Goal: Task Accomplishment & Management: Manage account settings

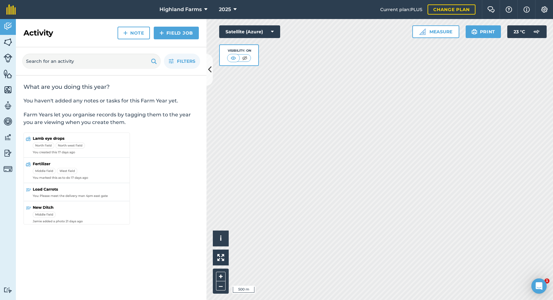
click at [210, 70] on icon at bounding box center [209, 69] width 3 height 11
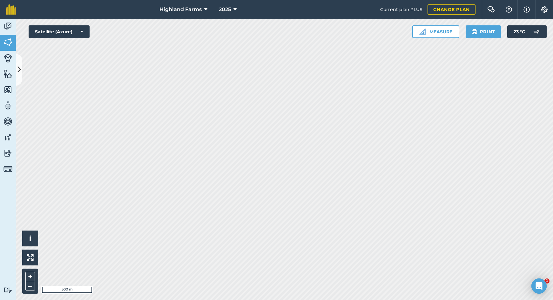
click at [20, 69] on icon at bounding box center [18, 69] width 3 height 11
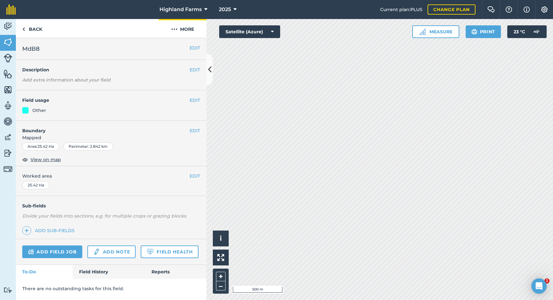
click at [184, 28] on button "More" at bounding box center [183, 28] width 48 height 19
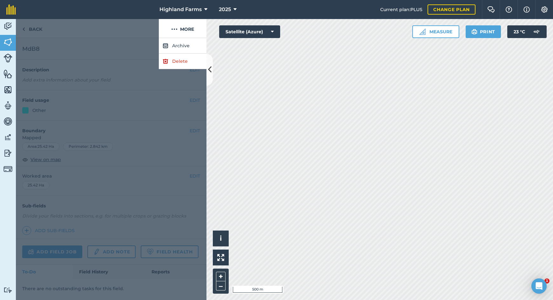
click at [185, 62] on link "Delete" at bounding box center [183, 62] width 48 height 16
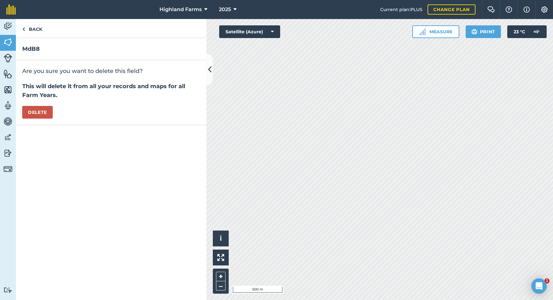
drag, startPoint x: 42, startPoint y: 112, endPoint x: 49, endPoint y: 112, distance: 7.0
click at [42, 112] on button "Delete" at bounding box center [37, 112] width 30 height 13
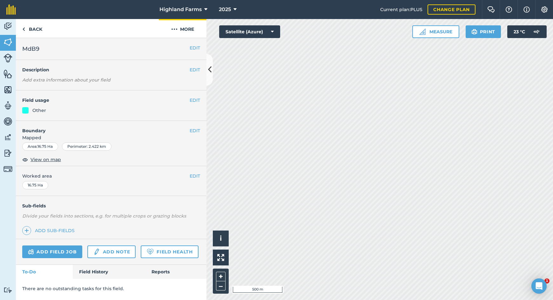
click at [186, 30] on button "More" at bounding box center [183, 28] width 48 height 19
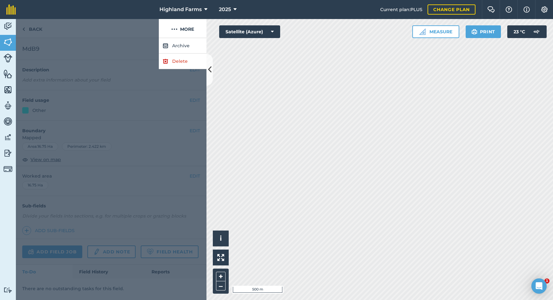
click at [179, 61] on link "Delete" at bounding box center [183, 62] width 48 height 16
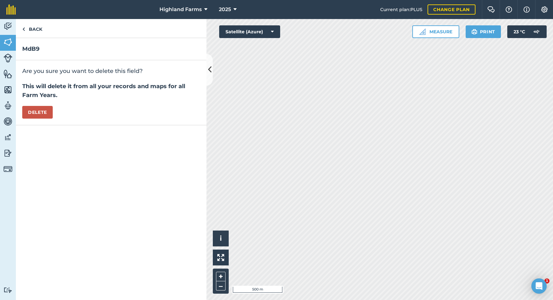
drag, startPoint x: 32, startPoint y: 112, endPoint x: 69, endPoint y: 123, distance: 38.4
click at [32, 111] on button "Delete" at bounding box center [37, 112] width 30 height 13
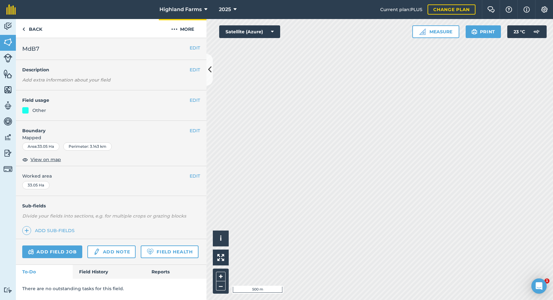
click at [182, 28] on button "More" at bounding box center [183, 28] width 48 height 19
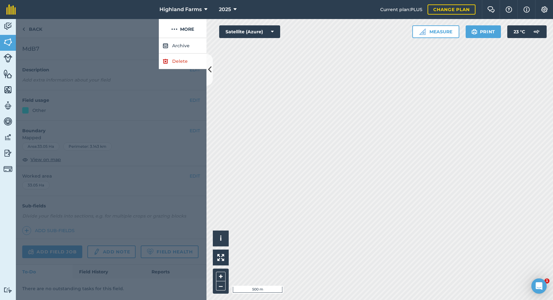
click at [169, 62] on link "Delete" at bounding box center [183, 62] width 48 height 16
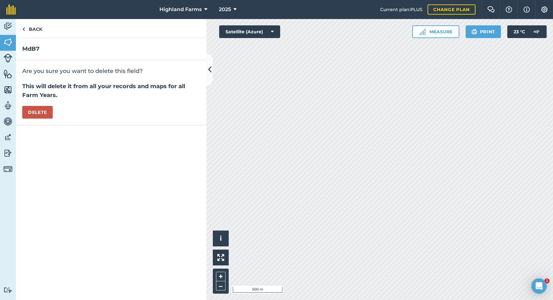
click at [33, 110] on button "Delete" at bounding box center [37, 112] width 30 height 13
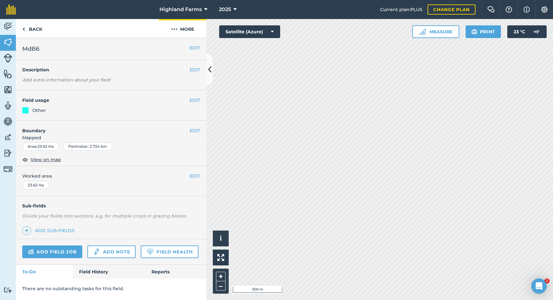
click at [184, 28] on button "More" at bounding box center [183, 28] width 48 height 19
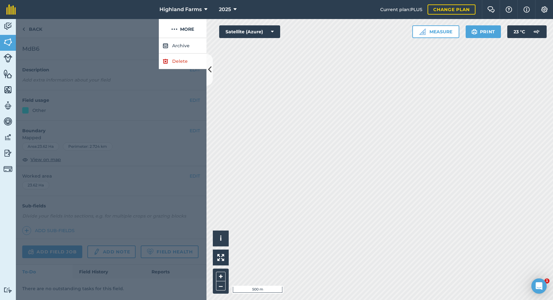
click at [168, 59] on link "Delete" at bounding box center [183, 62] width 48 height 16
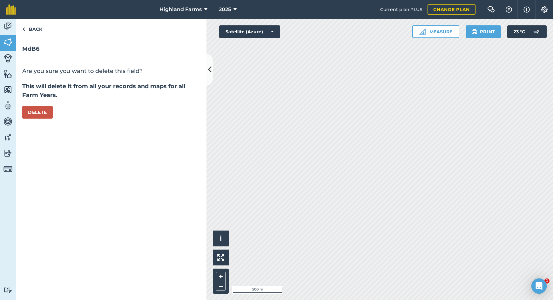
click at [31, 112] on button "Delete" at bounding box center [37, 112] width 30 height 13
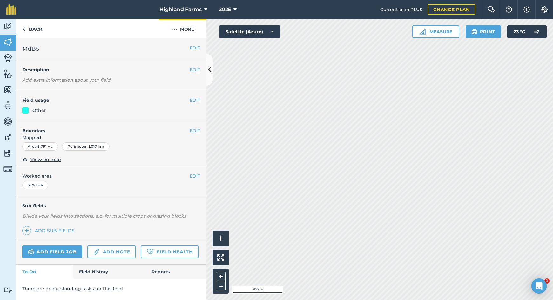
click at [190, 27] on button "More" at bounding box center [183, 28] width 48 height 19
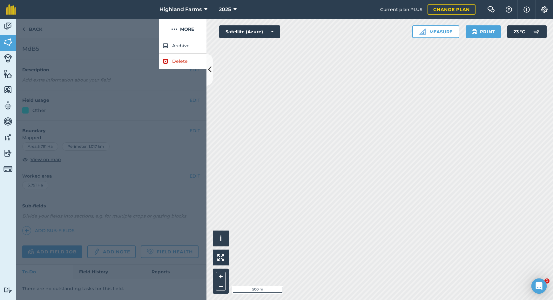
click at [178, 61] on link "Delete" at bounding box center [183, 62] width 48 height 16
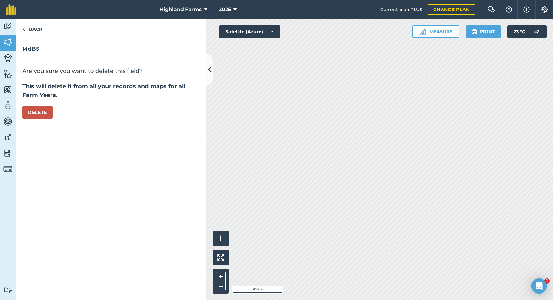
click at [43, 113] on button "Delete" at bounding box center [37, 112] width 30 height 13
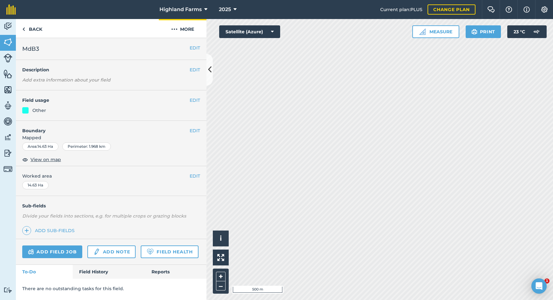
click at [186, 30] on button "More" at bounding box center [183, 28] width 48 height 19
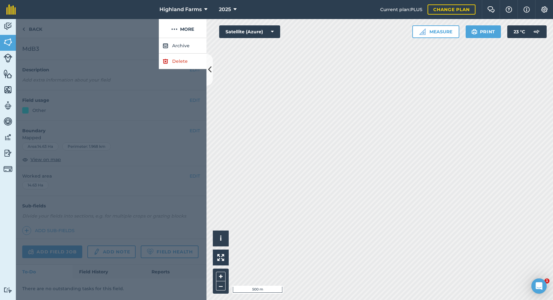
click at [178, 61] on link "Delete" at bounding box center [183, 62] width 48 height 16
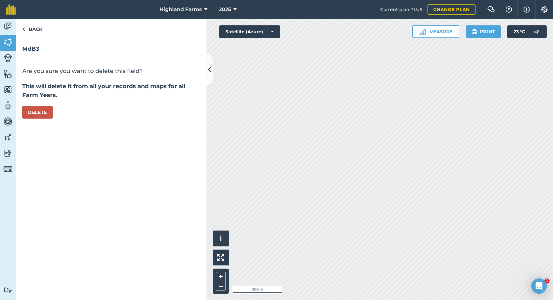
drag, startPoint x: 40, startPoint y: 112, endPoint x: 147, endPoint y: 148, distance: 112.9
click at [40, 112] on button "Delete" at bounding box center [37, 112] width 30 height 13
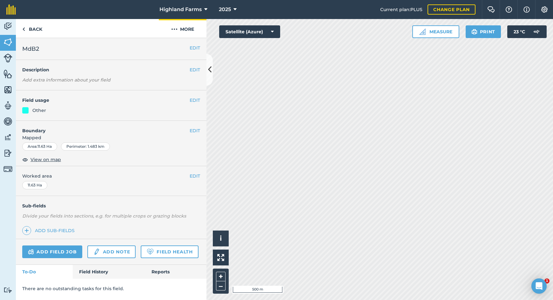
click at [175, 29] on img at bounding box center [174, 29] width 6 height 8
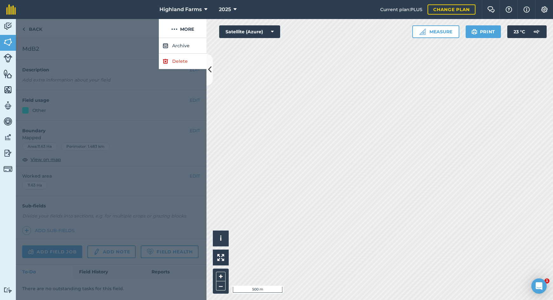
click at [171, 61] on link "Delete" at bounding box center [183, 62] width 48 height 16
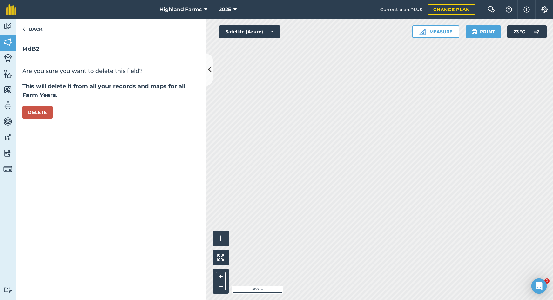
drag, startPoint x: 33, startPoint y: 113, endPoint x: 44, endPoint y: 117, distance: 12.2
click at [32, 113] on button "Delete" at bounding box center [37, 112] width 30 height 13
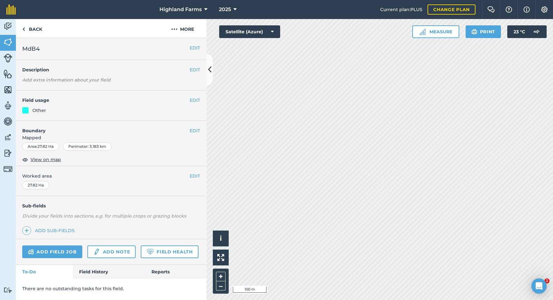
click at [194, 48] on button "EDIT" at bounding box center [195, 47] width 10 height 7
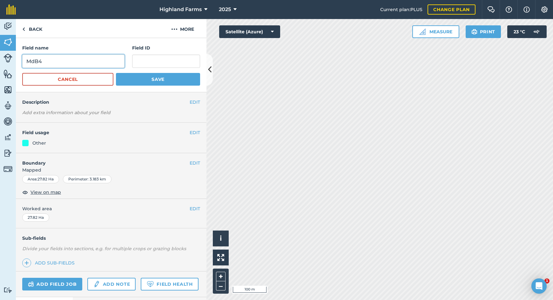
drag, startPoint x: 42, startPoint y: 61, endPoint x: 50, endPoint y: 66, distance: 9.4
click at [43, 62] on input "MdB4" at bounding box center [73, 61] width 102 height 13
type input "MdB2"
click at [140, 81] on button "Save" at bounding box center [158, 79] width 84 height 13
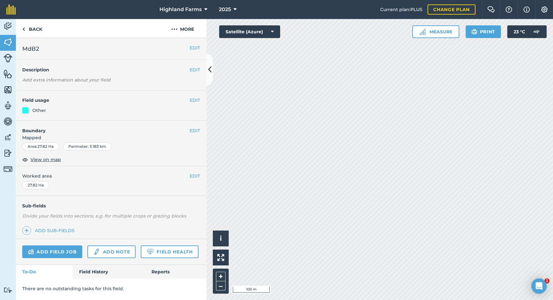
click at [192, 129] on button "EDIT" at bounding box center [195, 130] width 10 height 7
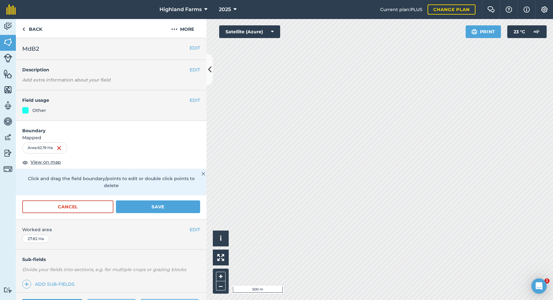
click at [169, 201] on button "Save" at bounding box center [158, 207] width 84 height 13
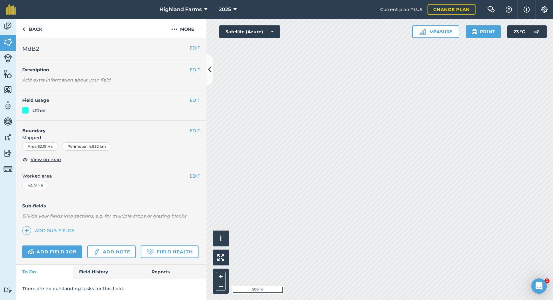
click at [196, 100] on button "EDIT" at bounding box center [195, 100] width 10 height 7
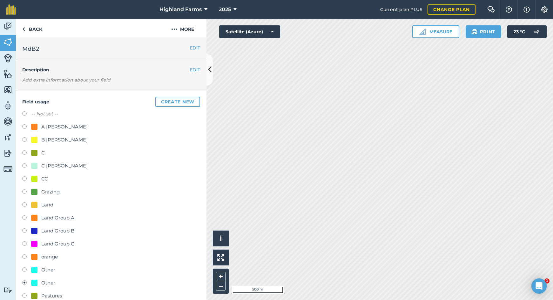
click at [35, 126] on div at bounding box center [34, 127] width 6 height 6
radio input "true"
radio input "false"
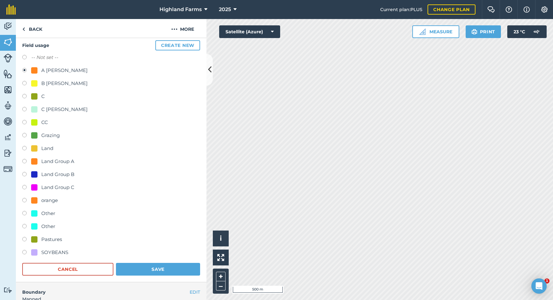
scroll to position [191, 0]
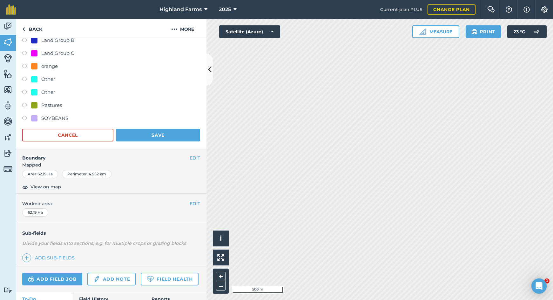
click at [167, 133] on button "Save" at bounding box center [158, 135] width 84 height 13
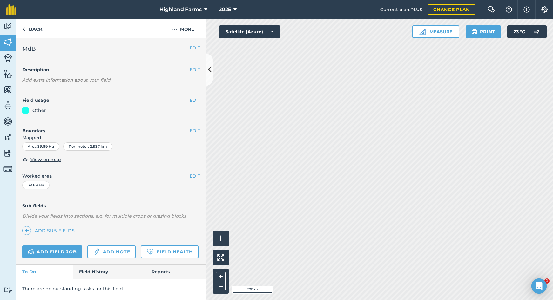
click at [193, 100] on button "EDIT" at bounding box center [195, 100] width 10 height 7
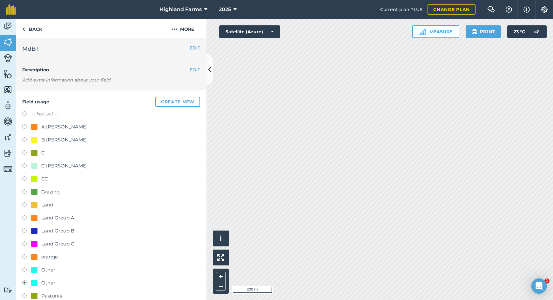
drag, startPoint x: 24, startPoint y: 127, endPoint x: 38, endPoint y: 128, distance: 14.1
click at [25, 126] on label at bounding box center [26, 127] width 9 height 6
radio input "true"
radio input "false"
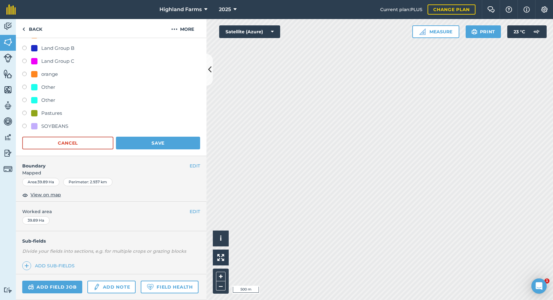
scroll to position [184, 0]
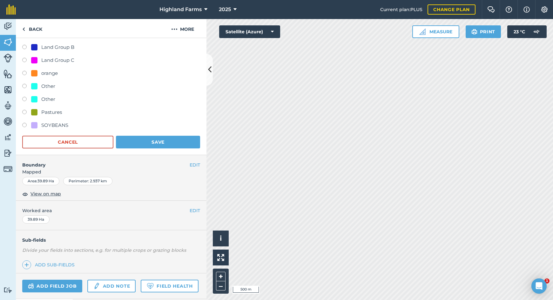
click at [161, 142] on button "Save" at bounding box center [158, 142] width 84 height 13
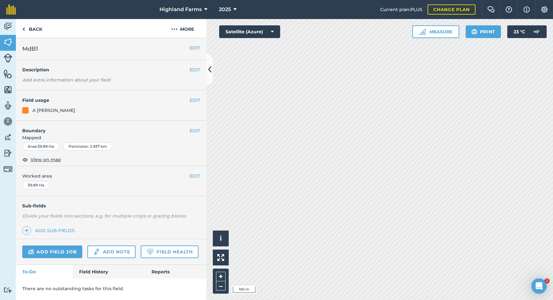
click at [195, 130] on button "EDIT" at bounding box center [195, 130] width 10 height 7
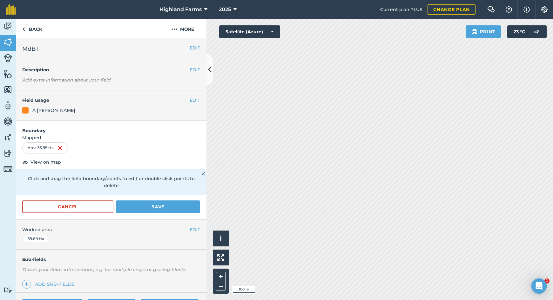
click at [149, 201] on button "Save" at bounding box center [158, 207] width 84 height 13
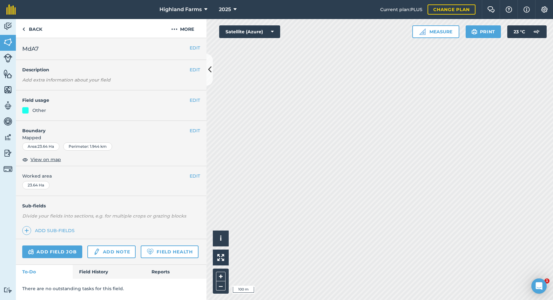
click at [193, 49] on button "EDIT" at bounding box center [195, 47] width 10 height 7
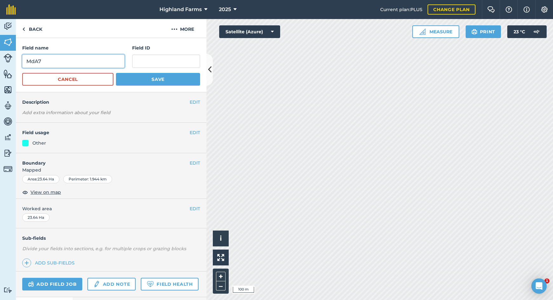
click at [43, 60] on input "MdA7" at bounding box center [73, 61] width 102 height 13
type input "MdA1"
click at [144, 80] on button "Save" at bounding box center [158, 79] width 84 height 13
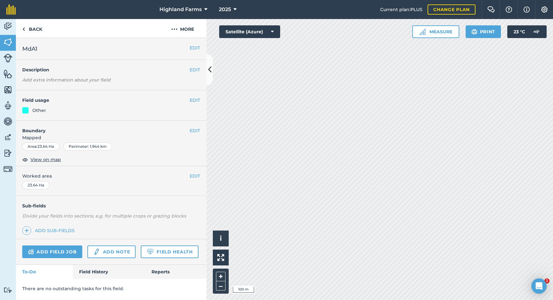
click at [193, 99] on button "EDIT" at bounding box center [195, 100] width 10 height 7
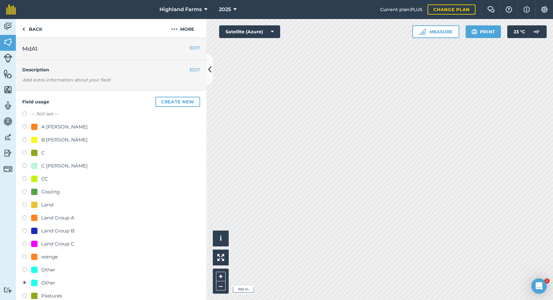
click at [23, 126] on label at bounding box center [26, 127] width 9 height 6
radio input "true"
radio input "false"
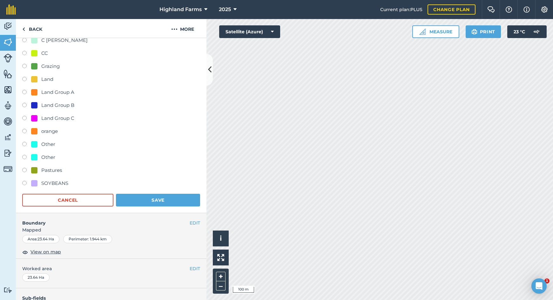
scroll to position [153, 0]
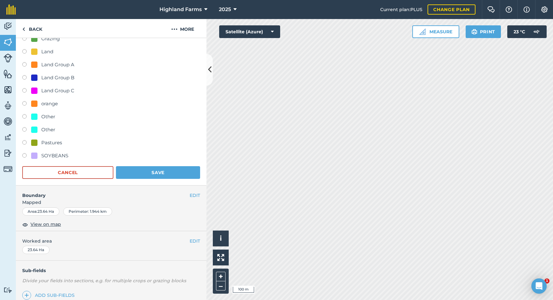
click at [179, 174] on button "Save" at bounding box center [158, 172] width 84 height 13
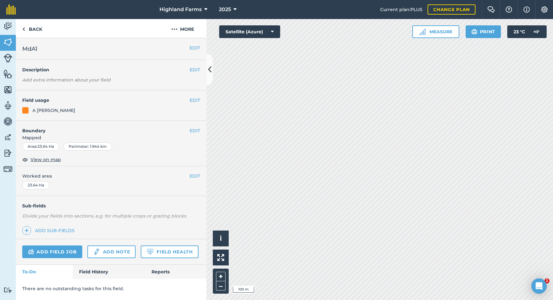
scroll to position [0, 0]
click at [190, 27] on button "More" at bounding box center [183, 28] width 48 height 19
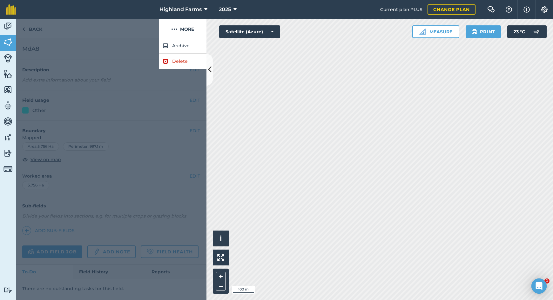
click at [177, 62] on link "Delete" at bounding box center [183, 62] width 48 height 16
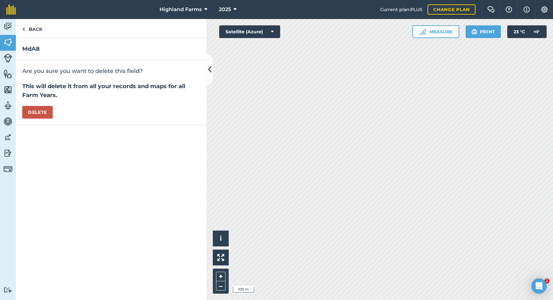
click at [38, 111] on button "Delete" at bounding box center [37, 112] width 30 height 13
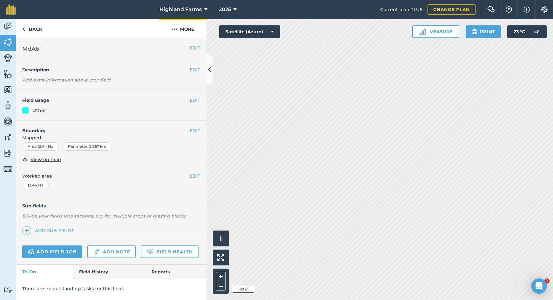
click at [188, 27] on button "More" at bounding box center [183, 28] width 48 height 19
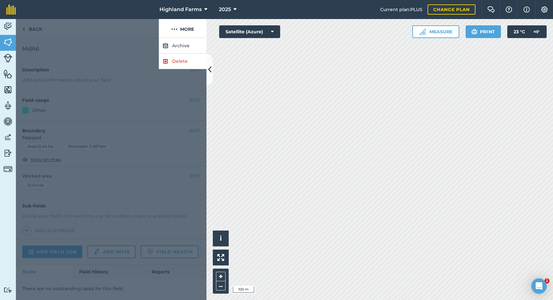
click at [181, 62] on link "Delete" at bounding box center [183, 62] width 48 height 16
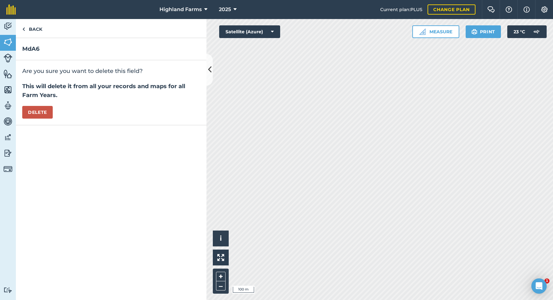
click at [39, 112] on button "Delete" at bounding box center [37, 112] width 30 height 13
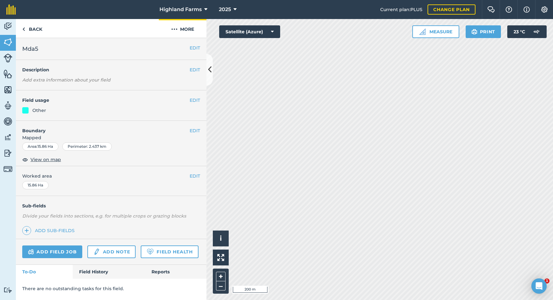
click at [186, 27] on button "More" at bounding box center [183, 28] width 48 height 19
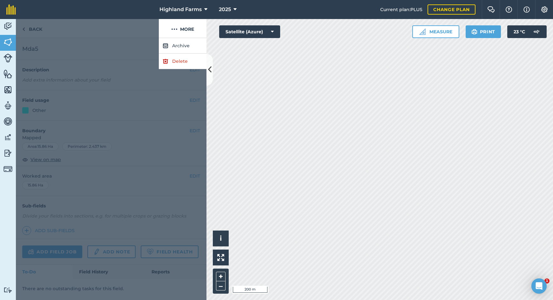
click at [170, 63] on link "Delete" at bounding box center [183, 62] width 48 height 16
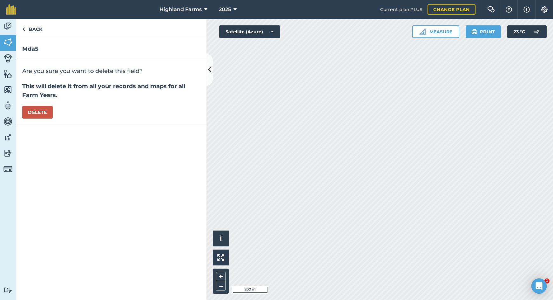
click at [41, 110] on button "Delete" at bounding box center [37, 112] width 30 height 13
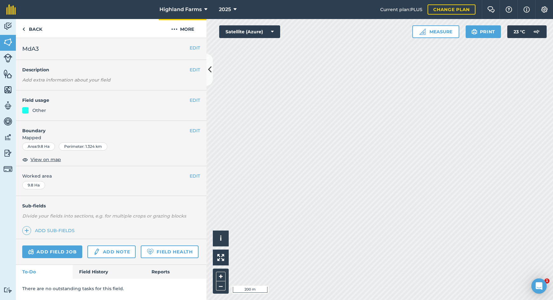
click at [183, 28] on button "More" at bounding box center [183, 28] width 48 height 19
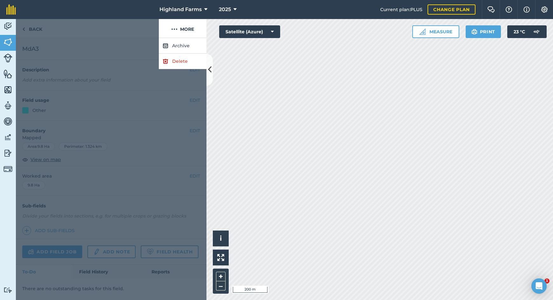
click at [179, 60] on link "Delete" at bounding box center [183, 62] width 48 height 16
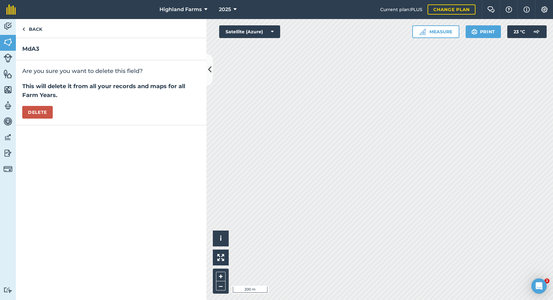
drag, startPoint x: 38, startPoint y: 113, endPoint x: 44, endPoint y: 115, distance: 6.0
click at [38, 113] on button "Delete" at bounding box center [37, 112] width 30 height 13
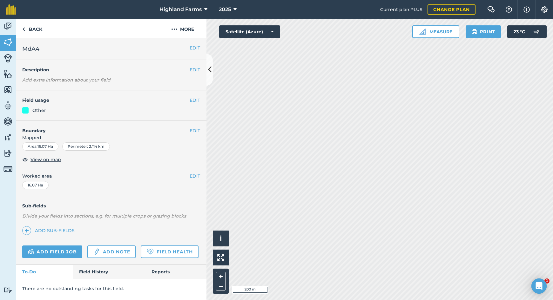
click at [190, 99] on button "EDIT" at bounding box center [195, 100] width 10 height 7
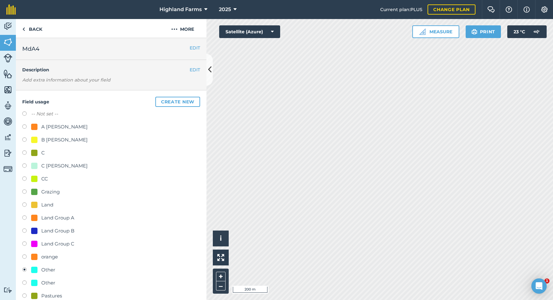
drag, startPoint x: 23, startPoint y: 125, endPoint x: 50, endPoint y: 158, distance: 43.0
click at [23, 125] on label at bounding box center [26, 127] width 9 height 6
radio input "true"
radio input "false"
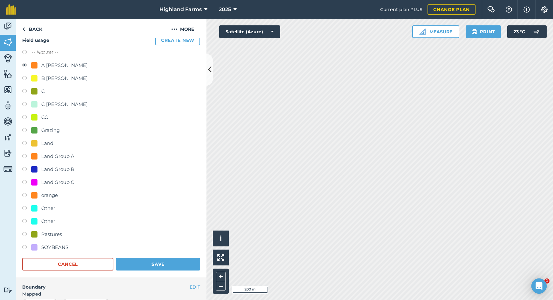
scroll to position [128, 0]
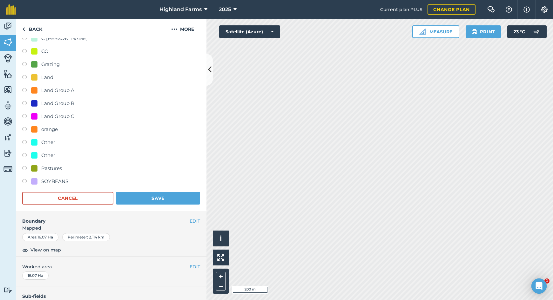
click at [153, 198] on button "Save" at bounding box center [158, 198] width 84 height 13
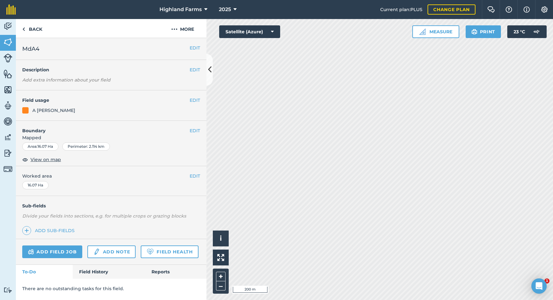
click at [195, 129] on button "EDIT" at bounding box center [195, 130] width 10 height 7
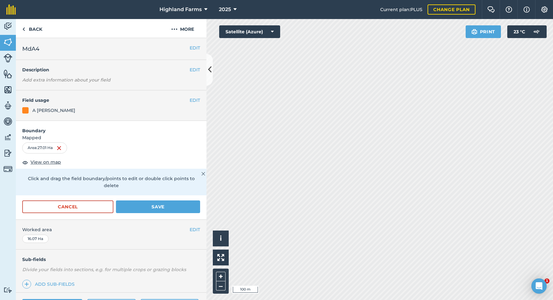
click at [163, 201] on button "Save" at bounding box center [158, 207] width 84 height 13
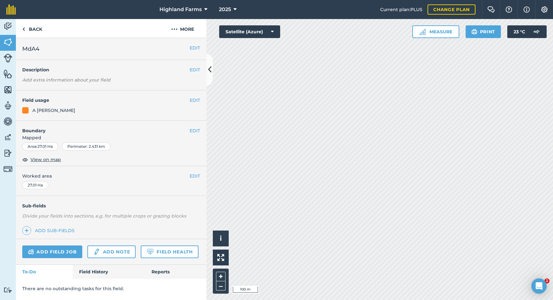
click at [197, 48] on button "EDIT" at bounding box center [195, 47] width 10 height 7
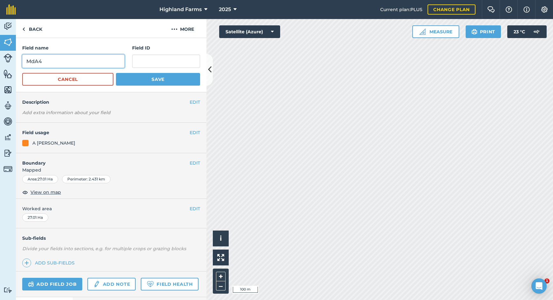
drag, startPoint x: 42, startPoint y: 61, endPoint x: 76, endPoint y: 89, distance: 43.7
click at [42, 61] on input "MdA4" at bounding box center [73, 61] width 102 height 13
type input "MdA2"
click at [149, 79] on button "Save" at bounding box center [158, 79] width 84 height 13
